Goal: Task Accomplishment & Management: Use online tool/utility

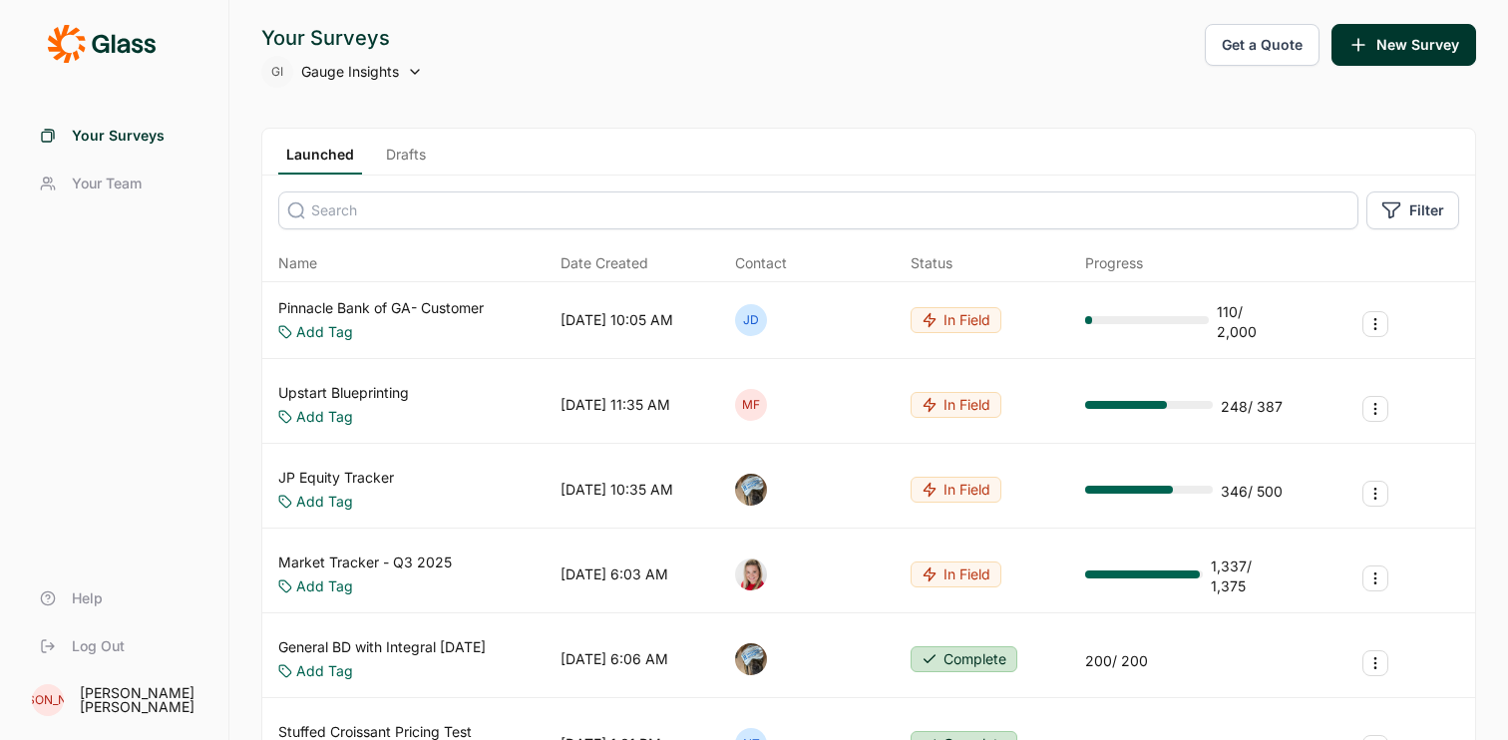
click at [387, 484] on link "JP Equity Tracker" at bounding box center [336, 478] width 116 height 20
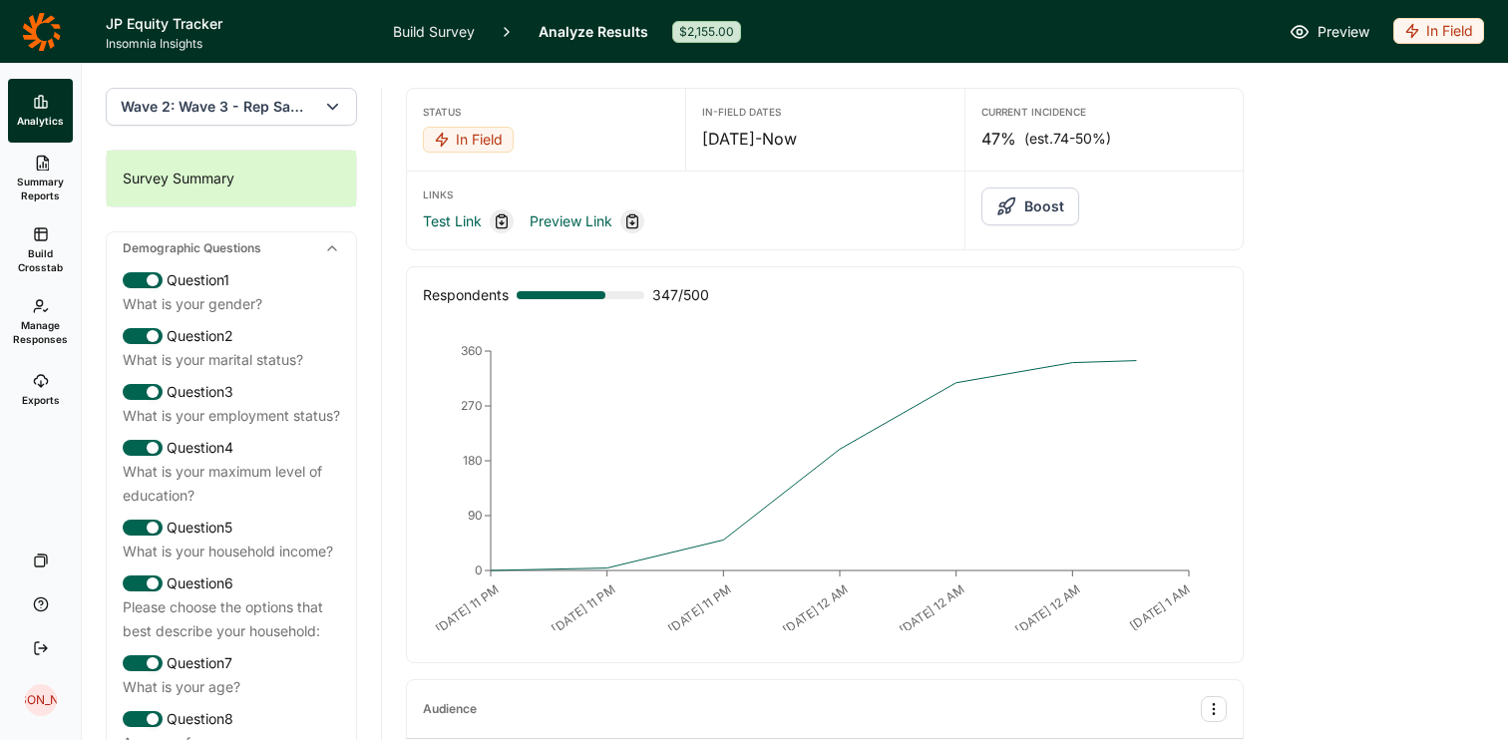
click at [1047, 206] on button "Boost" at bounding box center [1031, 207] width 98 height 38
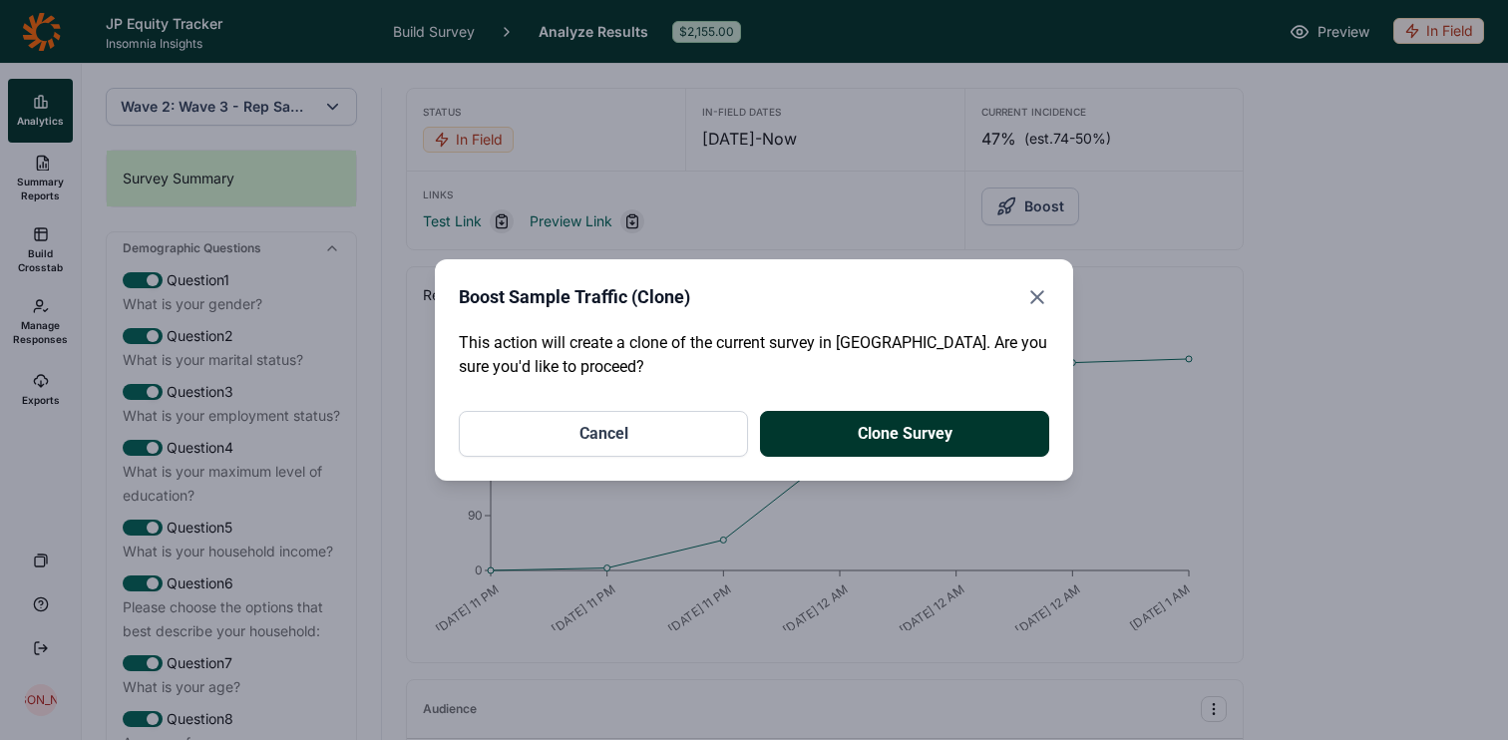
click at [1010, 423] on button "Clone Survey" at bounding box center [904, 434] width 289 height 46
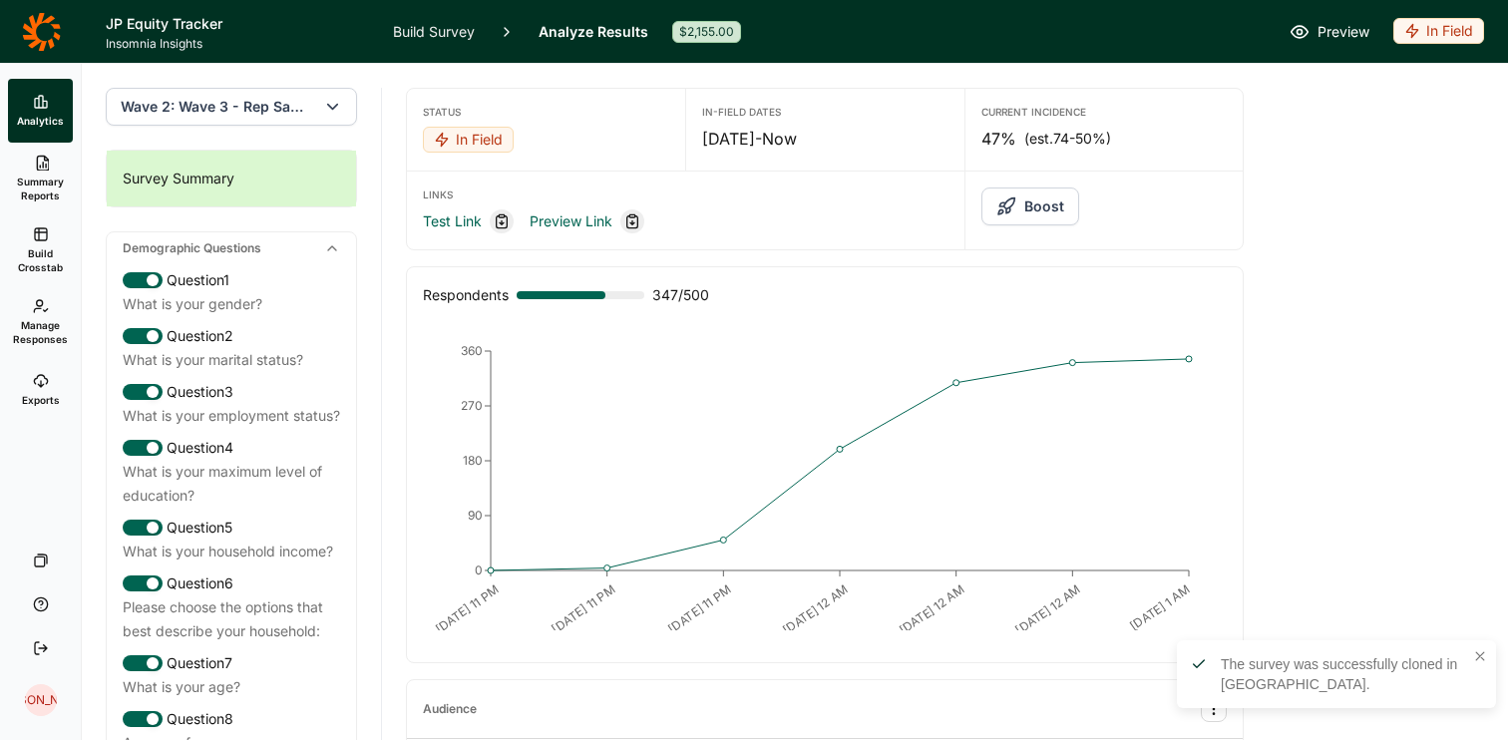
click at [40, 32] on icon at bounding box center [41, 32] width 39 height 40
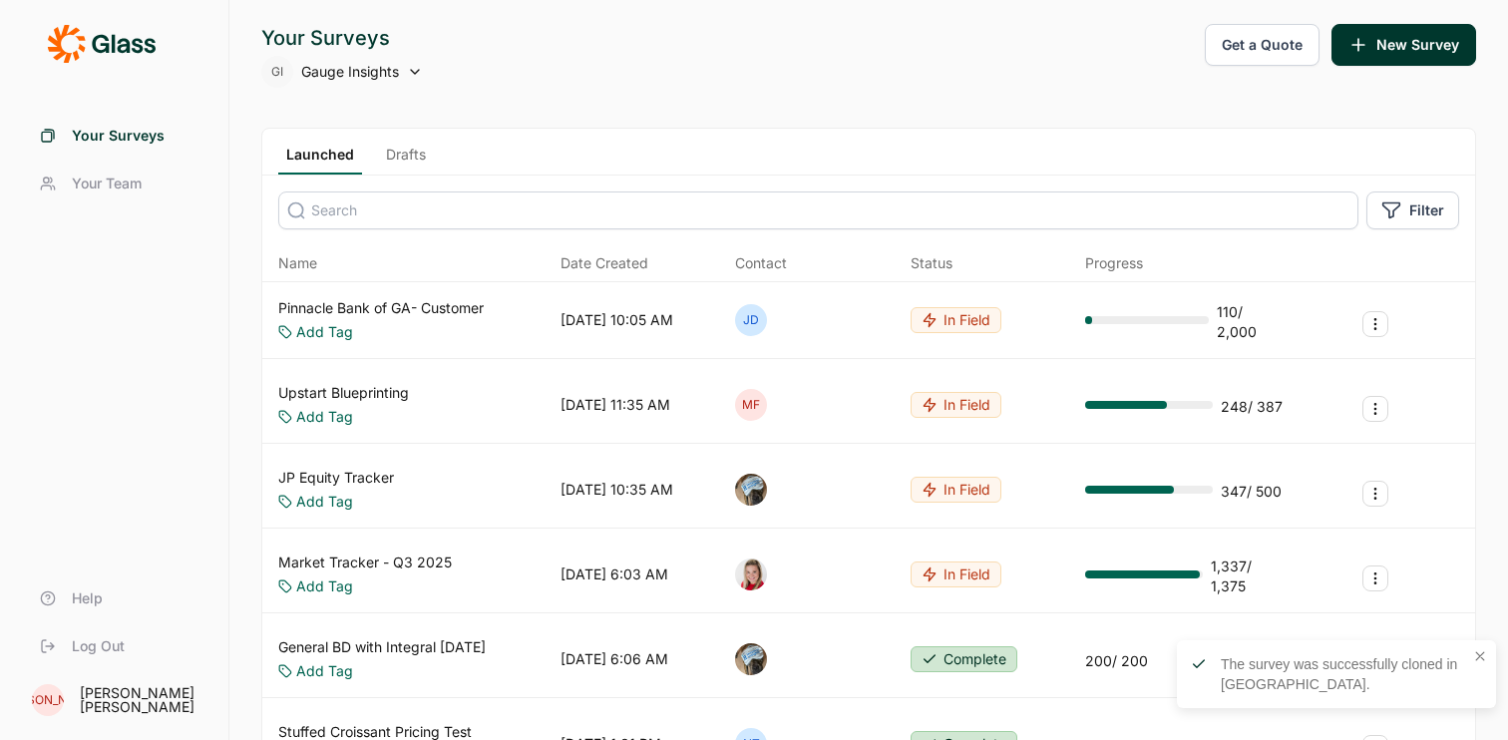
click at [416, 143] on div "Launched Drafts" at bounding box center [868, 152] width 1213 height 47
click at [408, 159] on link "Drafts" at bounding box center [406, 160] width 56 height 30
